Goal: Task Accomplishment & Management: Use online tool/utility

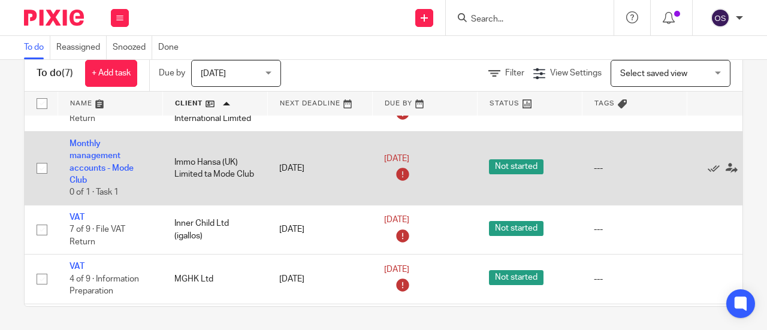
scroll to position [60, 0]
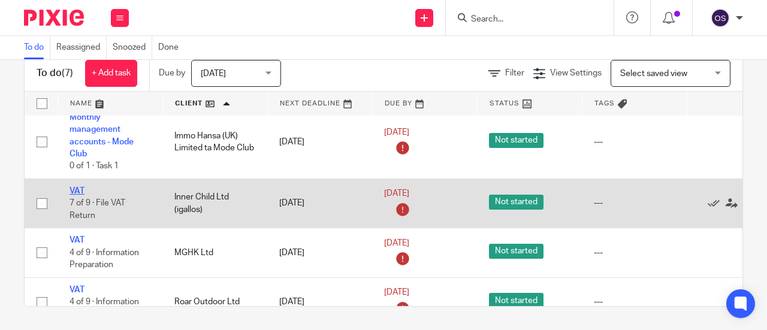
click at [78, 189] on link "VAT" at bounding box center [77, 191] width 15 height 8
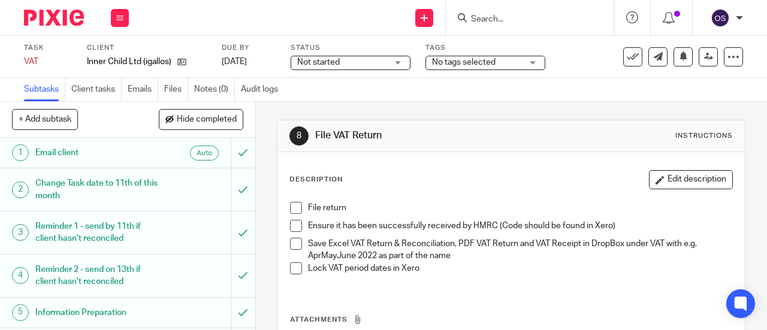
click at [297, 208] on span at bounding box center [296, 208] width 12 height 12
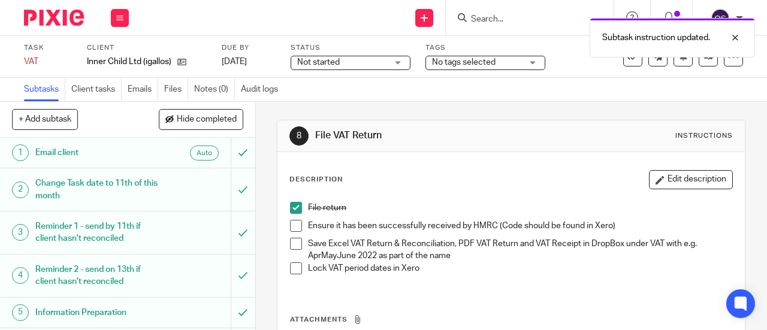
click at [290, 222] on span at bounding box center [296, 226] width 12 height 12
click at [290, 240] on span at bounding box center [296, 244] width 12 height 12
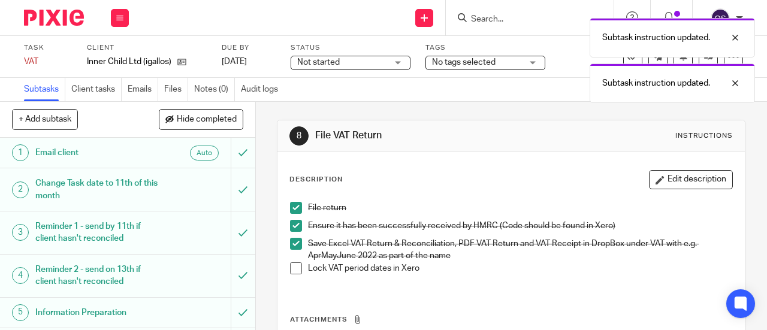
click at [295, 268] on span at bounding box center [296, 269] width 12 height 12
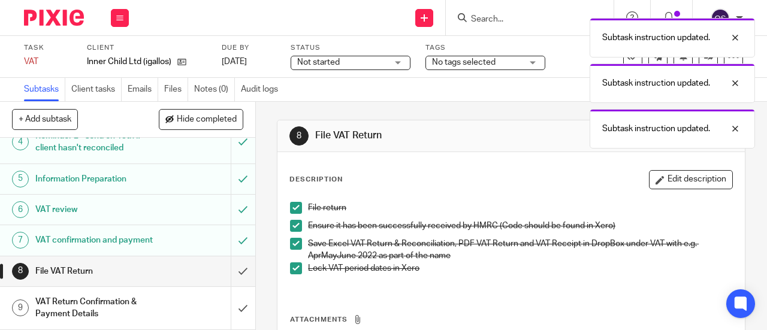
scroll to position [144, 0]
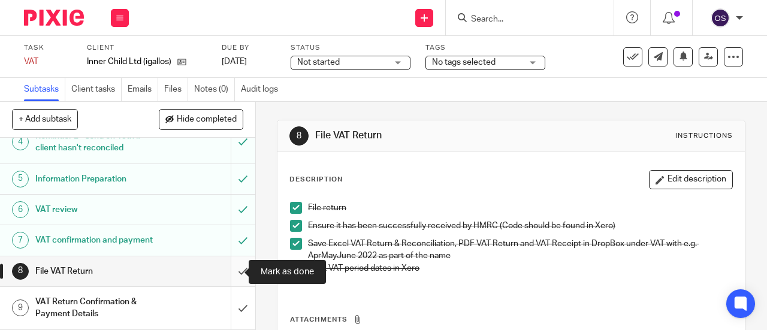
click at [233, 270] on input "submit" at bounding box center [127, 272] width 255 height 30
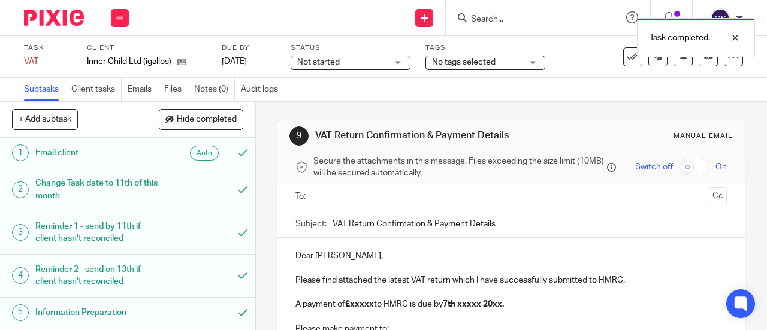
click at [363, 204] on input "text" at bounding box center [511, 197] width 387 height 14
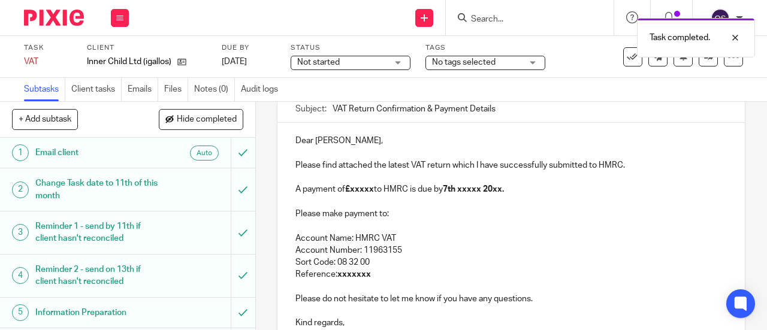
scroll to position [120, 0]
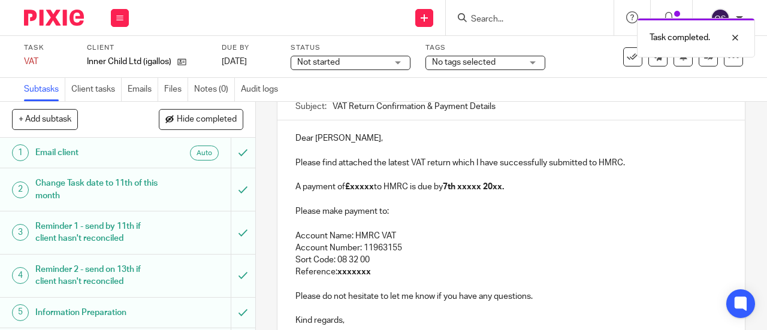
click at [372, 189] on strong "£xxxxx" at bounding box center [359, 187] width 29 height 8
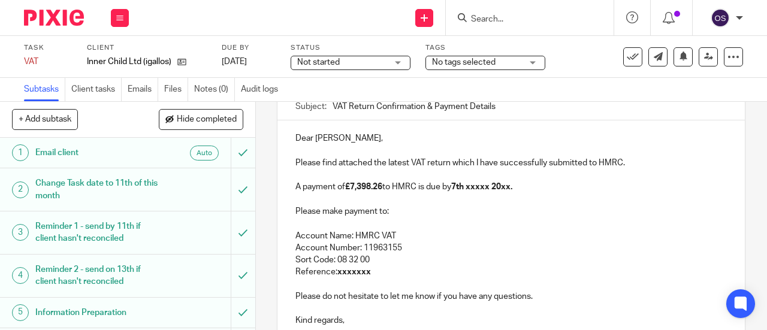
click at [490, 191] on strong "7th xxxxx 20xx." at bounding box center [481, 187] width 61 height 8
click at [495, 191] on strong "7th xxxxx 20xx." at bounding box center [481, 187] width 61 height 8
click at [491, 189] on strong "7th xxxxx 20xx." at bounding box center [481, 187] width 61 height 8
click at [492, 190] on strong "7th xxxxx 20xx." at bounding box center [481, 187] width 61 height 8
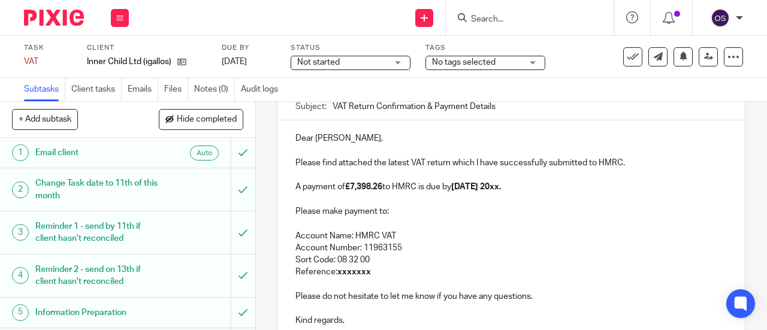
click at [501, 190] on strong "7th September 20xx." at bounding box center [476, 187] width 50 height 8
click at [408, 278] on p "Reference: xxxxxxx" at bounding box center [512, 272] width 432 height 12
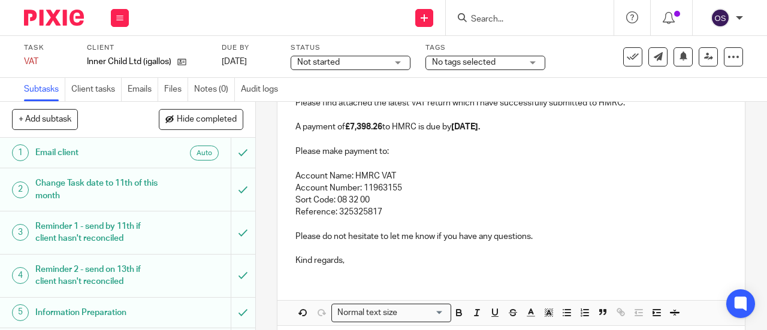
scroll to position [235, 0]
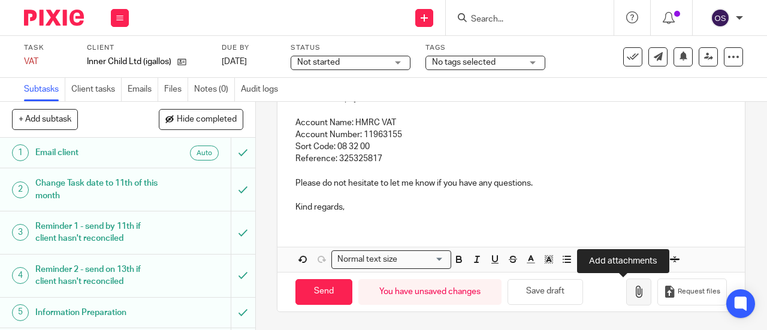
click at [633, 290] on icon "button" at bounding box center [639, 292] width 12 height 12
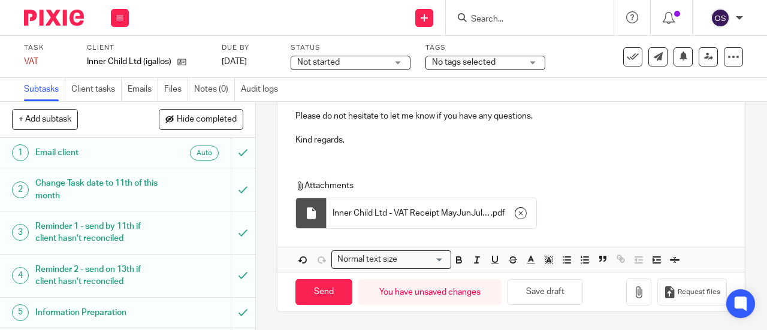
scroll to position [302, 0]
click at [320, 294] on input "Send" at bounding box center [324, 292] width 57 height 26
type input "Sent"
click at [116, 14] on button at bounding box center [120, 18] width 18 height 18
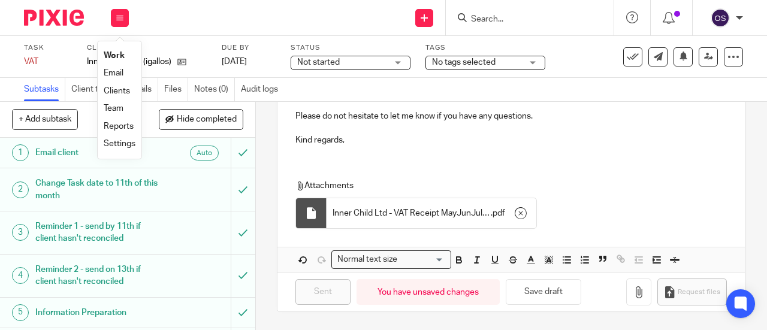
click at [118, 55] on link "Work" at bounding box center [114, 56] width 21 height 8
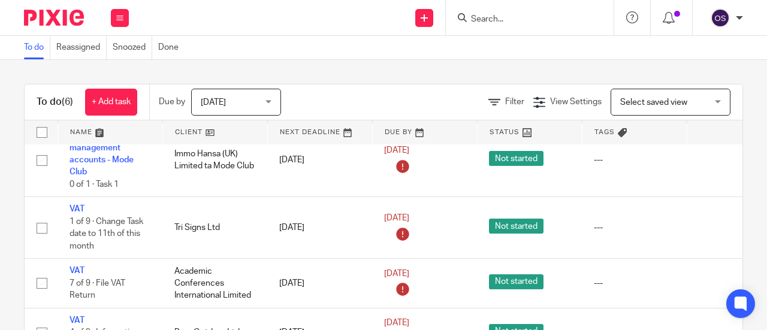
scroll to position [150, 0]
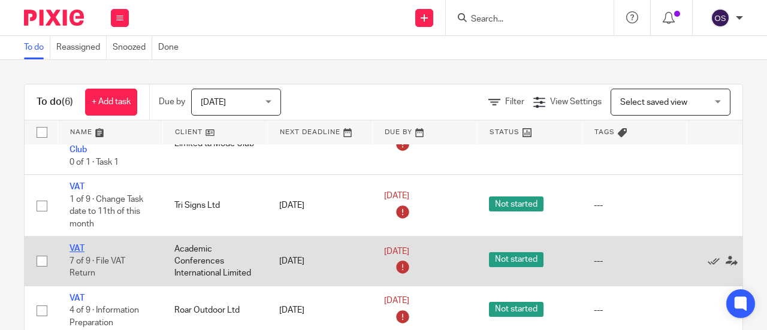
click at [79, 245] on link "VAT" at bounding box center [77, 249] width 15 height 8
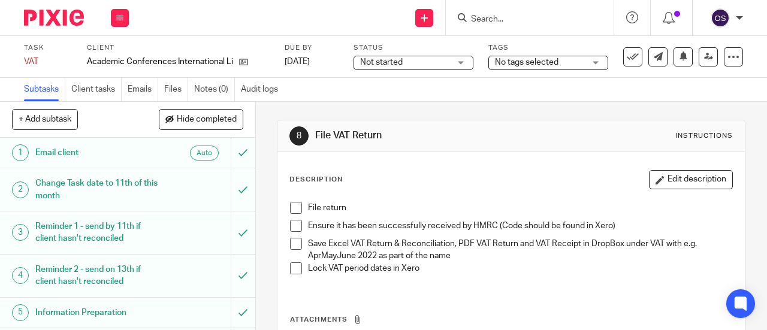
click at [290, 213] on li "File return" at bounding box center [511, 211] width 442 height 18
click at [294, 207] on span at bounding box center [296, 208] width 12 height 12
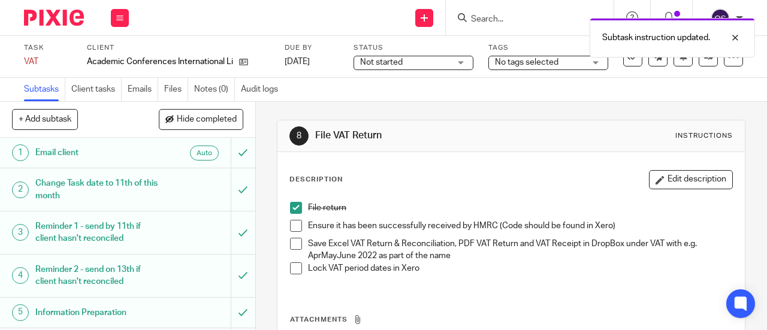
click at [290, 224] on span at bounding box center [296, 226] width 12 height 12
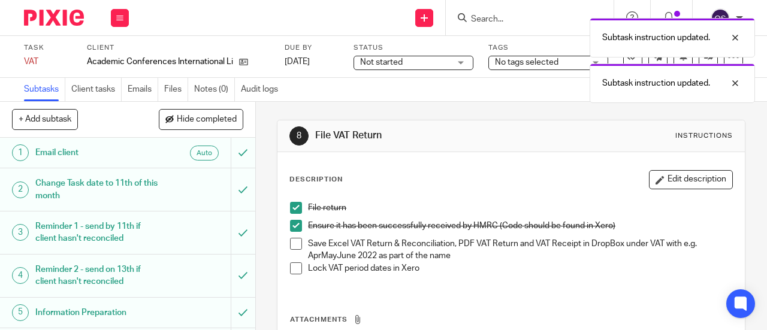
click at [291, 240] on span at bounding box center [296, 244] width 12 height 12
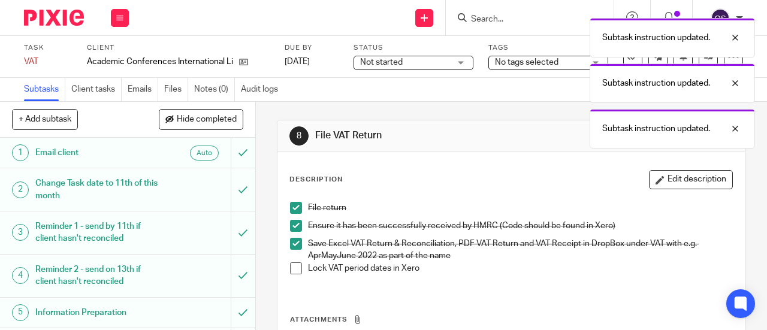
click at [293, 266] on span at bounding box center [296, 269] width 12 height 12
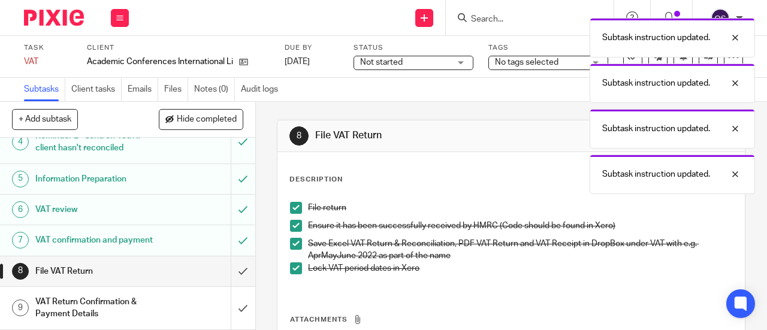
scroll to position [144, 0]
click at [294, 267] on span at bounding box center [296, 269] width 12 height 12
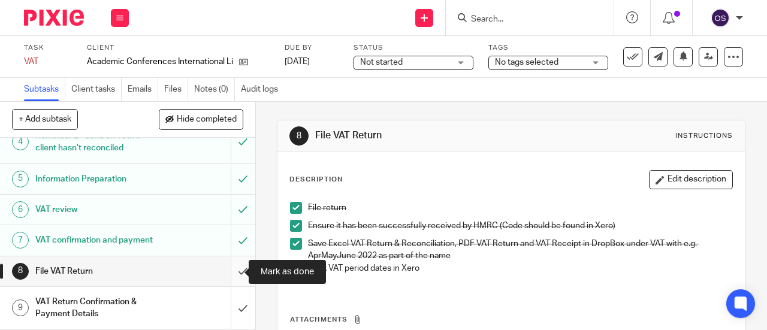
click at [236, 268] on input "submit" at bounding box center [127, 272] width 255 height 30
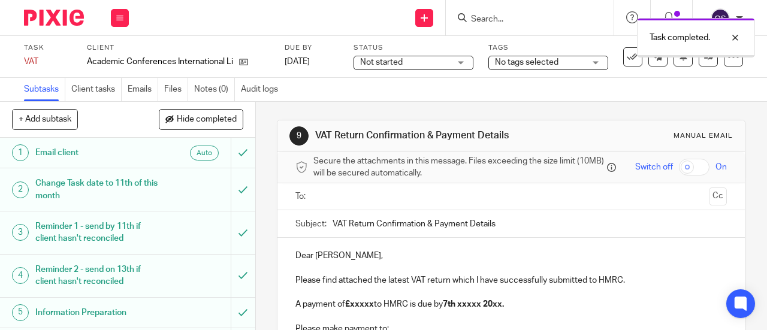
click at [321, 197] on input "text" at bounding box center [511, 197] width 387 height 14
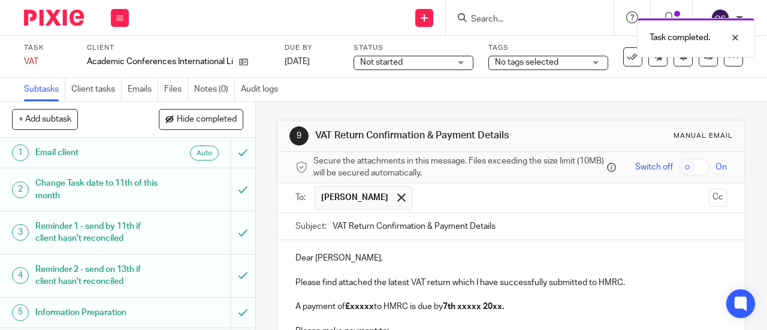
click at [418, 203] on input "text" at bounding box center [561, 197] width 287 height 23
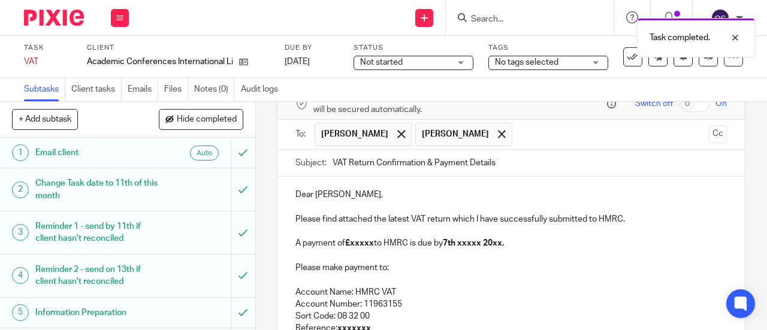
scroll to position [120, 0]
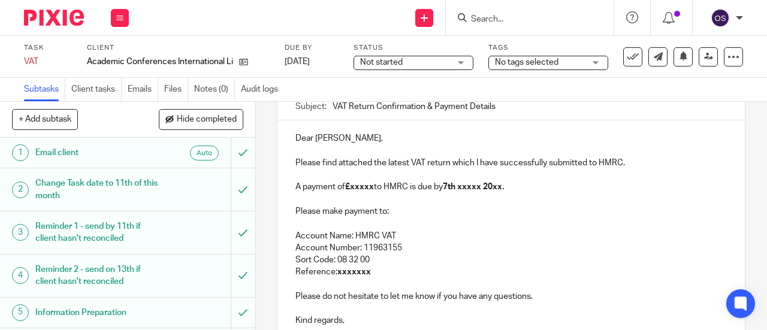
click at [312, 144] on p "Dear [PERSON_NAME]," at bounding box center [512, 139] width 432 height 12
click at [372, 191] on strong "£xxxxx" at bounding box center [359, 187] width 29 height 8
click at [493, 191] on strong "7th xxxxx 20xx." at bounding box center [481, 187] width 61 height 8
click at [501, 191] on strong "[DATE] 20xx." at bounding box center [476, 187] width 50 height 8
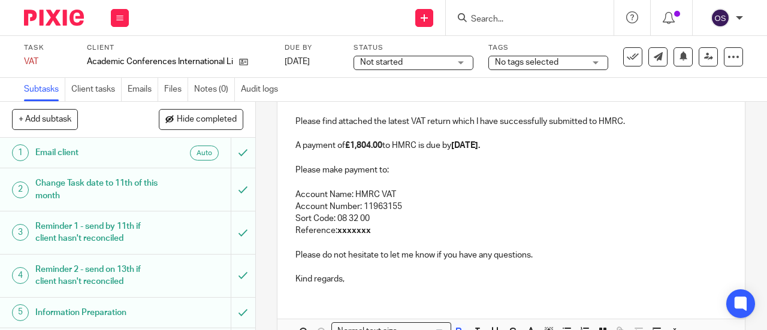
scroll to position [180, 0]
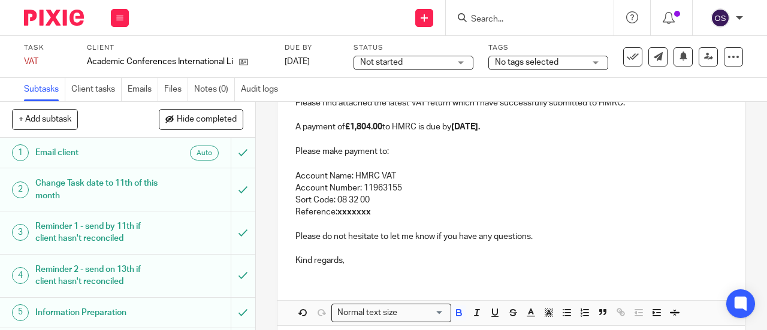
drag, startPoint x: 445, startPoint y: 204, endPoint x: 443, endPoint y: 210, distance: 7.0
click at [445, 204] on p "Sort Code: 08 32 00" at bounding box center [512, 200] width 432 height 12
click at [437, 224] on p at bounding box center [512, 225] width 432 height 12
click at [437, 222] on p at bounding box center [512, 225] width 432 height 12
click at [430, 216] on p "Reference: xxxxxxx" at bounding box center [512, 212] width 432 height 12
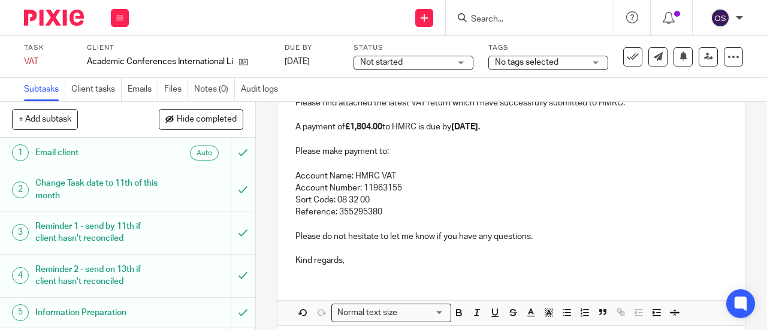
scroll to position [235, 0]
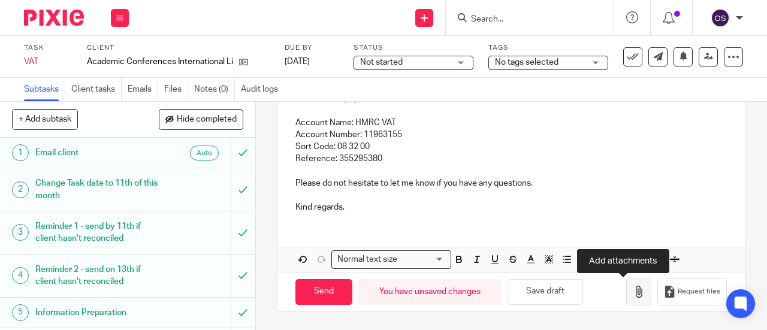
click at [633, 291] on icon "button" at bounding box center [639, 292] width 12 height 12
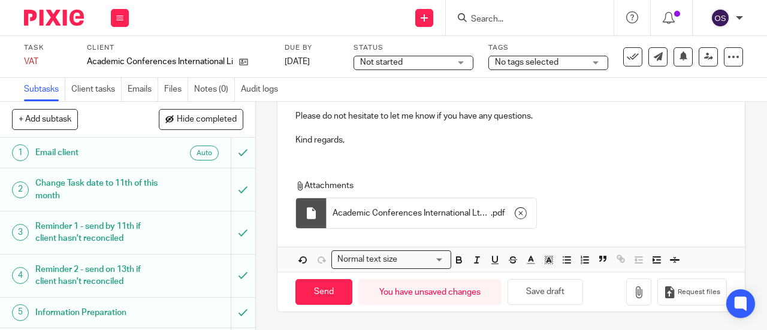
scroll to position [302, 0]
click at [326, 293] on input "Send" at bounding box center [324, 292] width 57 height 26
type input "Sent"
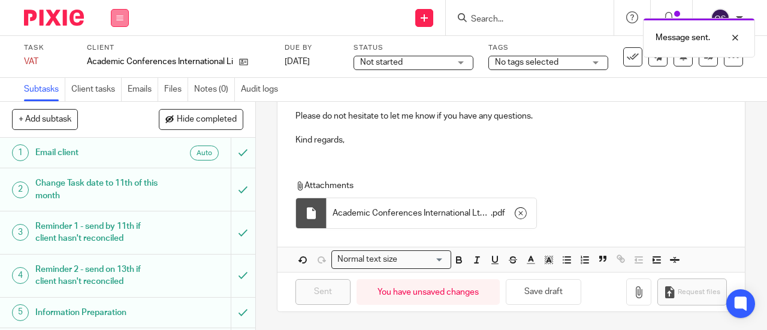
click at [121, 9] on button at bounding box center [120, 18] width 18 height 18
click at [106, 56] on link "Work" at bounding box center [114, 56] width 21 height 8
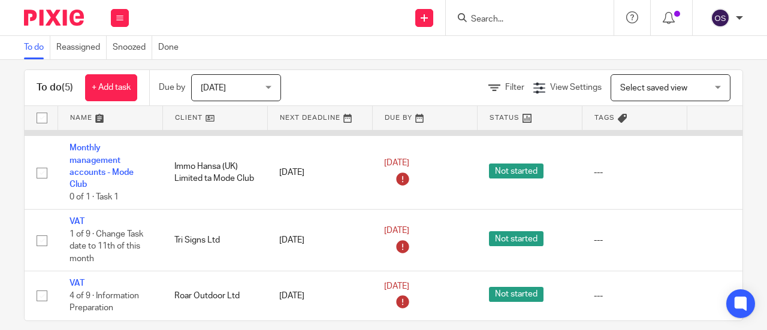
scroll to position [29, 0]
